Goal: Navigation & Orientation: Find specific page/section

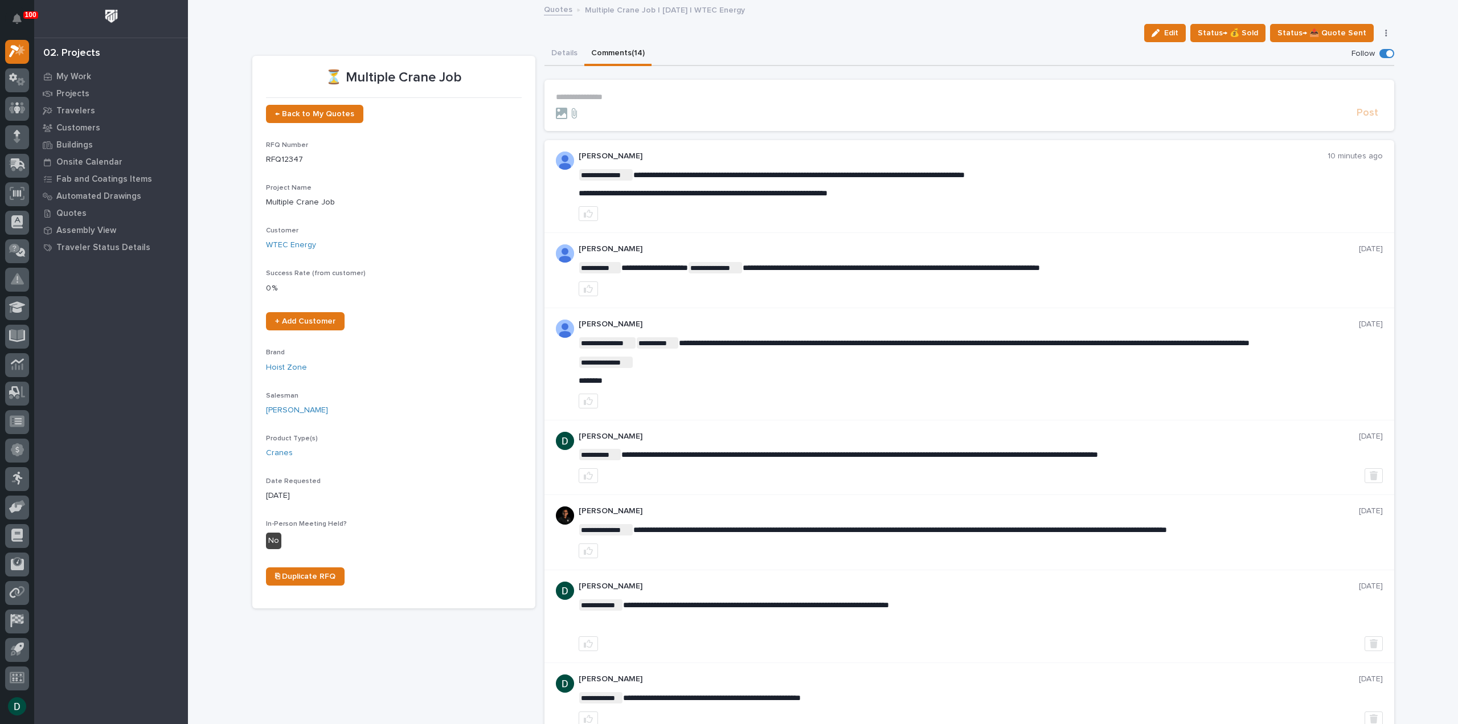
click at [996, 217] on div at bounding box center [980, 213] width 804 height 15
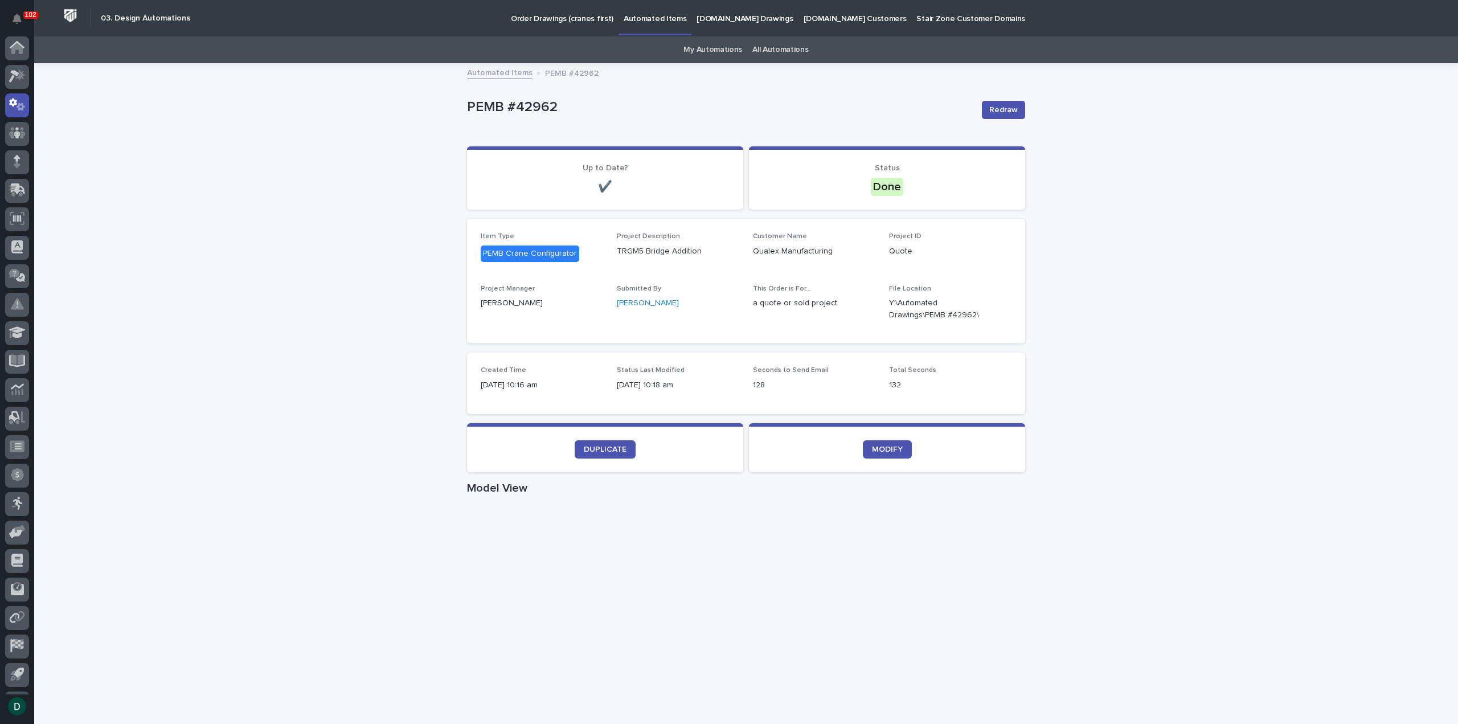
scroll to position [25, 0]
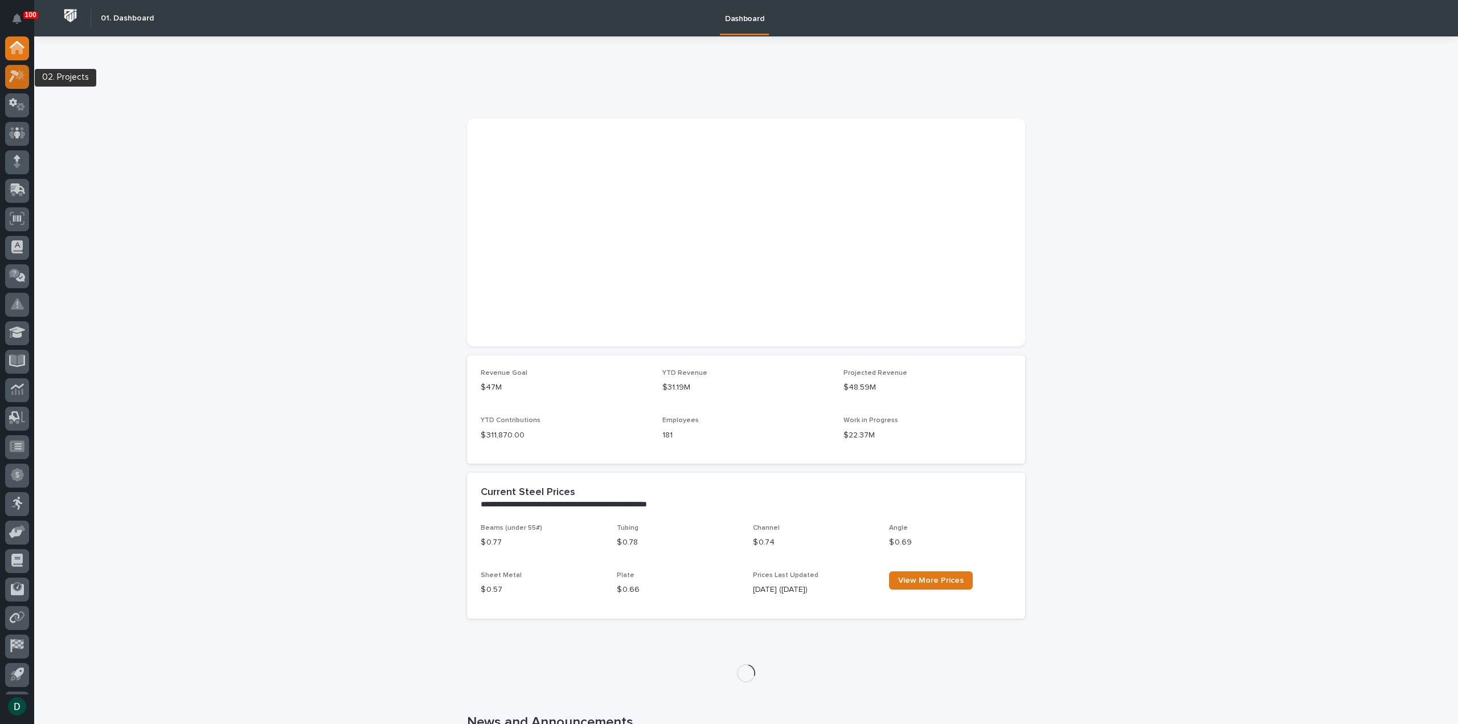
click at [18, 75] on icon at bounding box center [17, 75] width 17 height 13
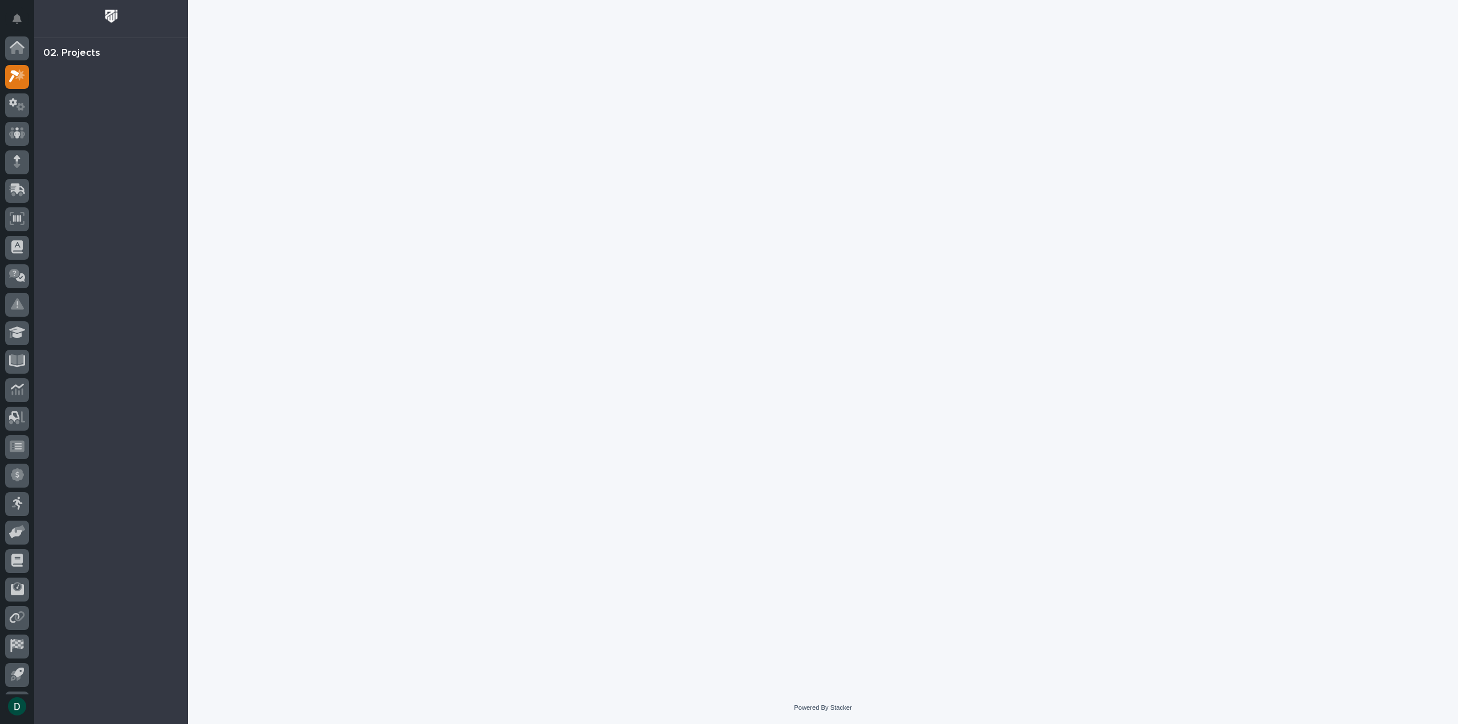
scroll to position [25, 0]
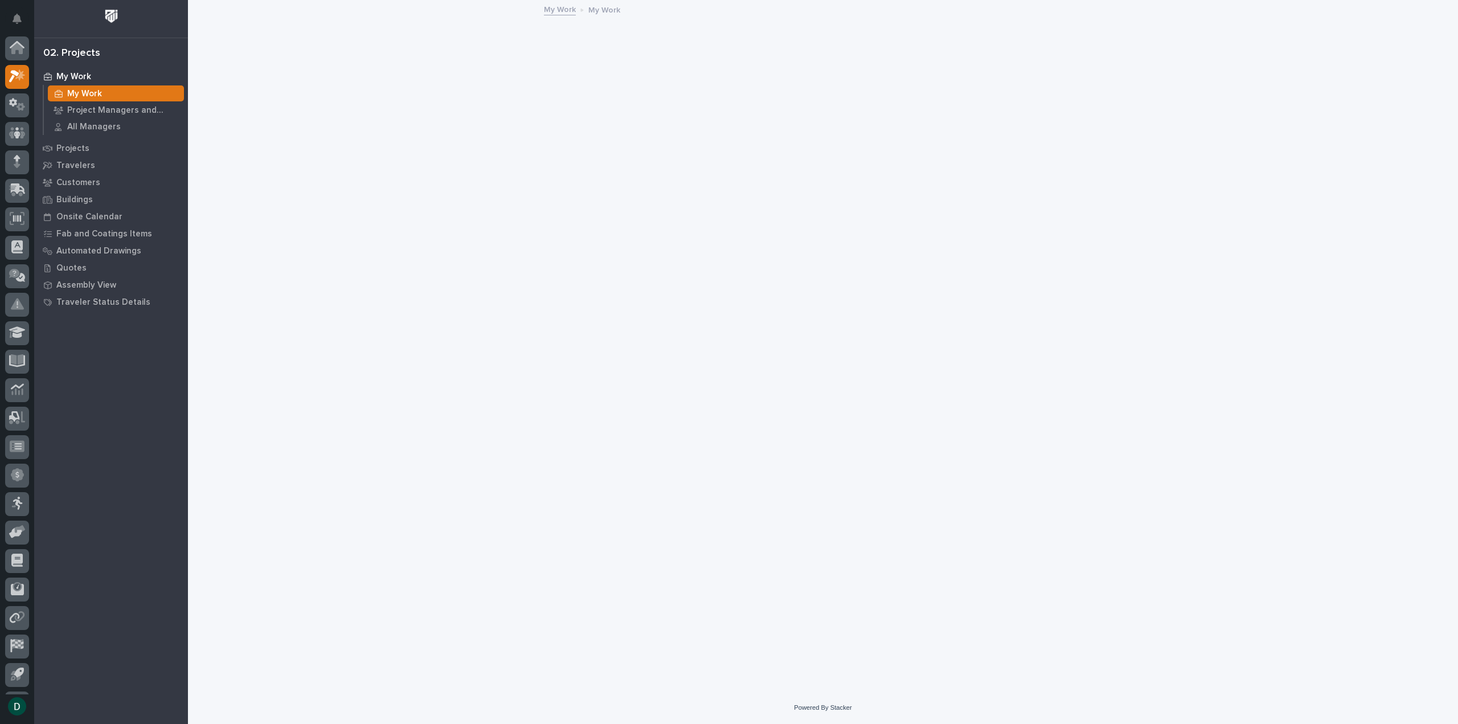
scroll to position [25, 0]
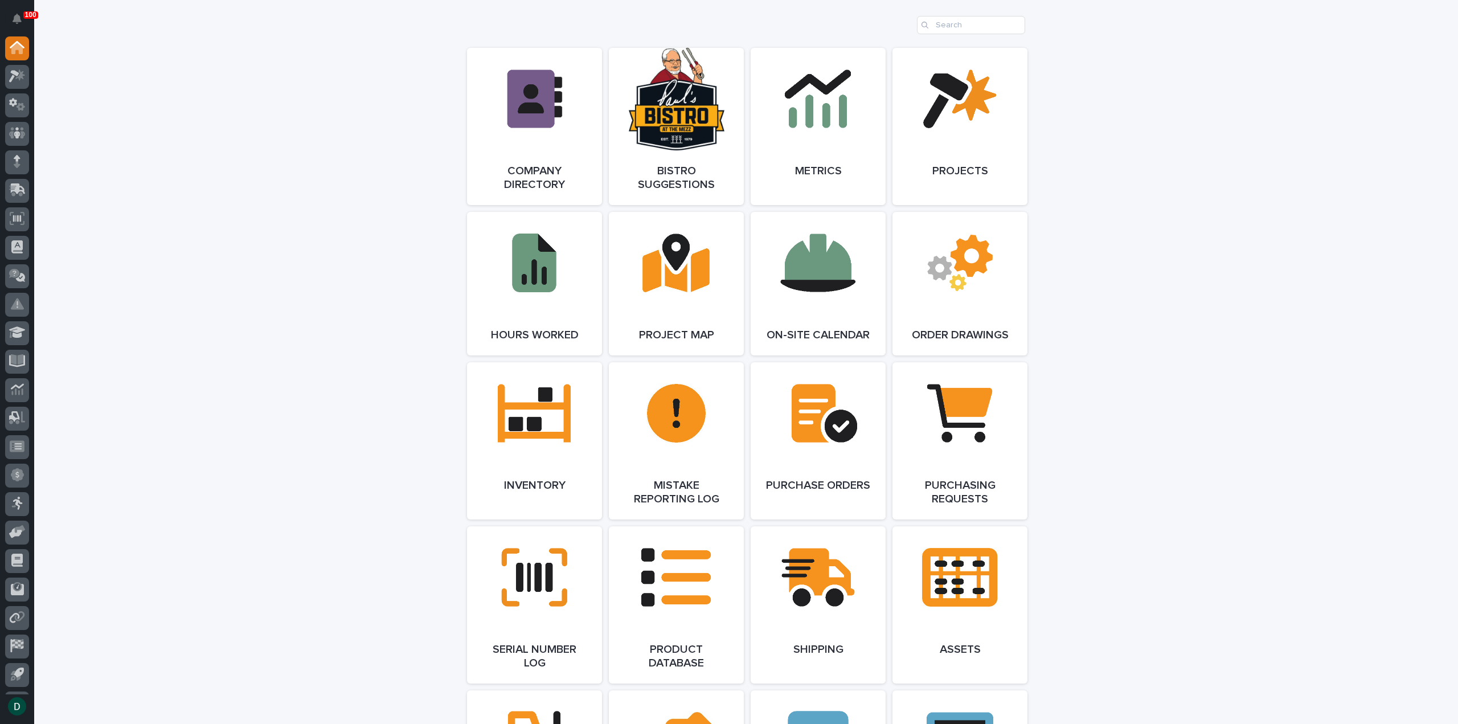
scroll to position [968, 0]
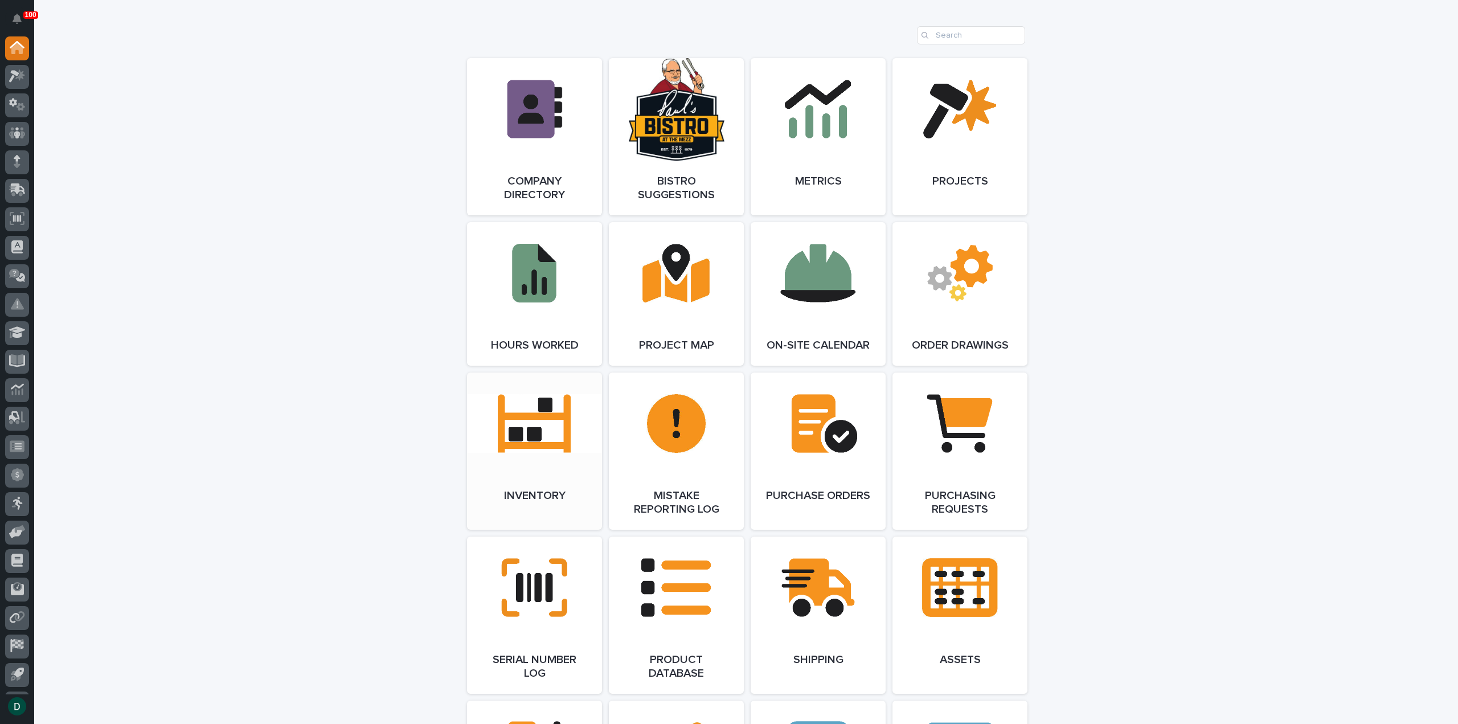
click at [523, 440] on link "Open Link" at bounding box center [534, 450] width 135 height 157
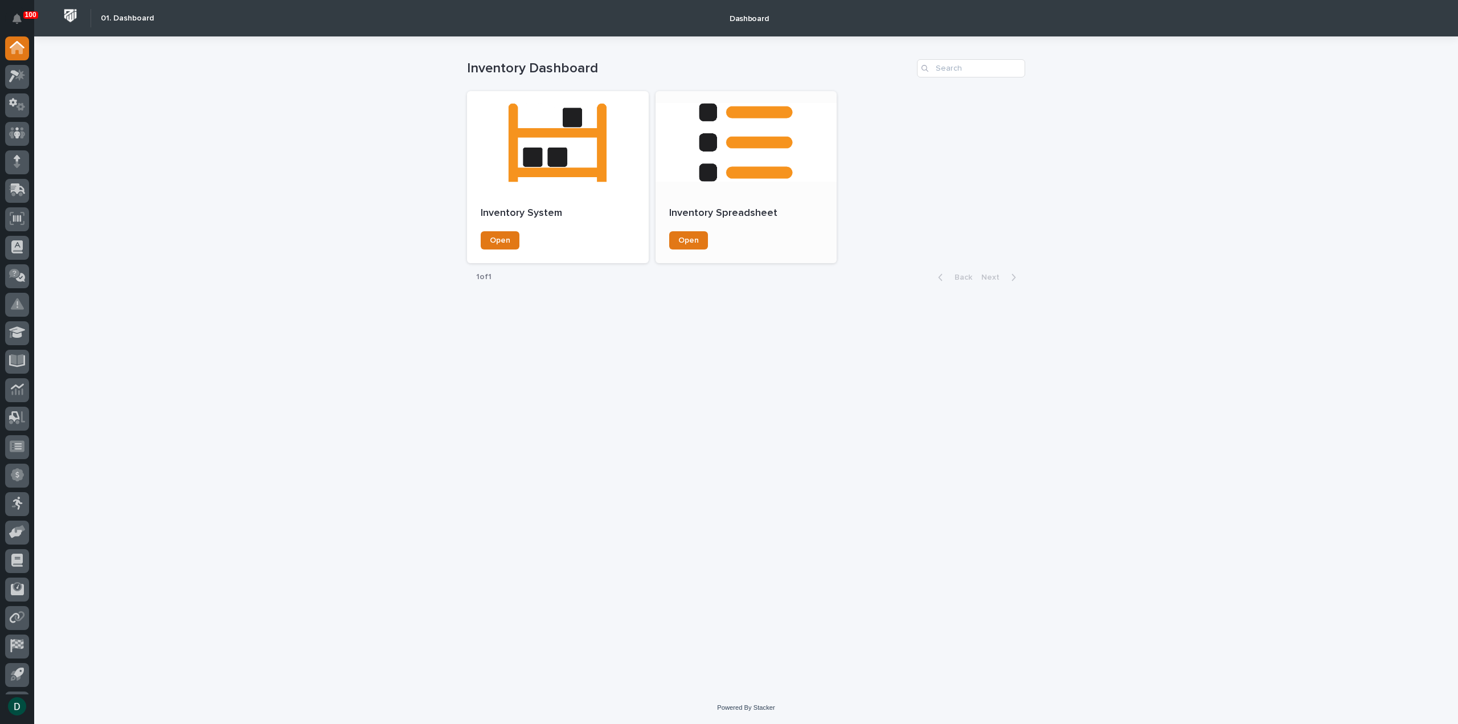
click at [745, 195] on div "Inventory Spreadsheet Open" at bounding box center [746, 228] width 182 height 69
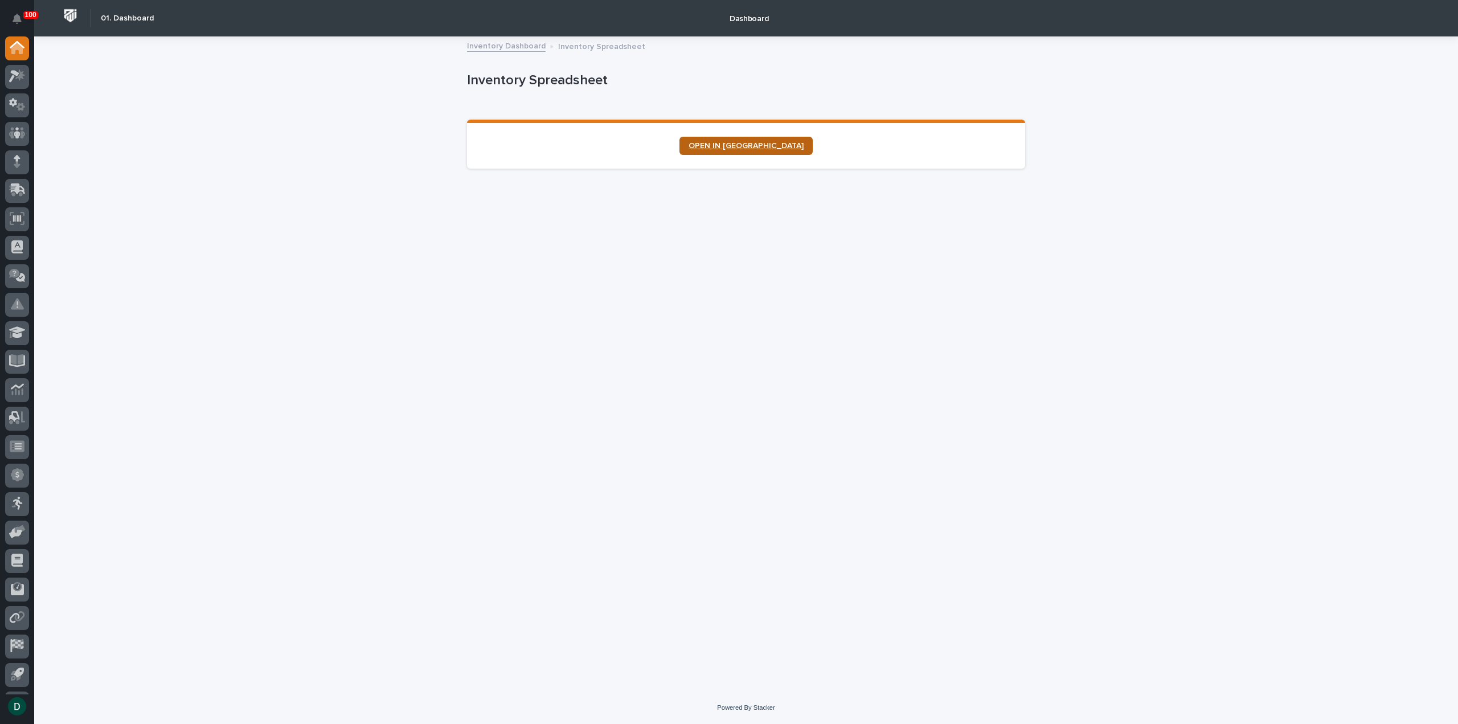
click at [750, 145] on span "OPEN IN NEW TAB" at bounding box center [745, 146] width 115 height 8
